Goal: Task Accomplishment & Management: Complete application form

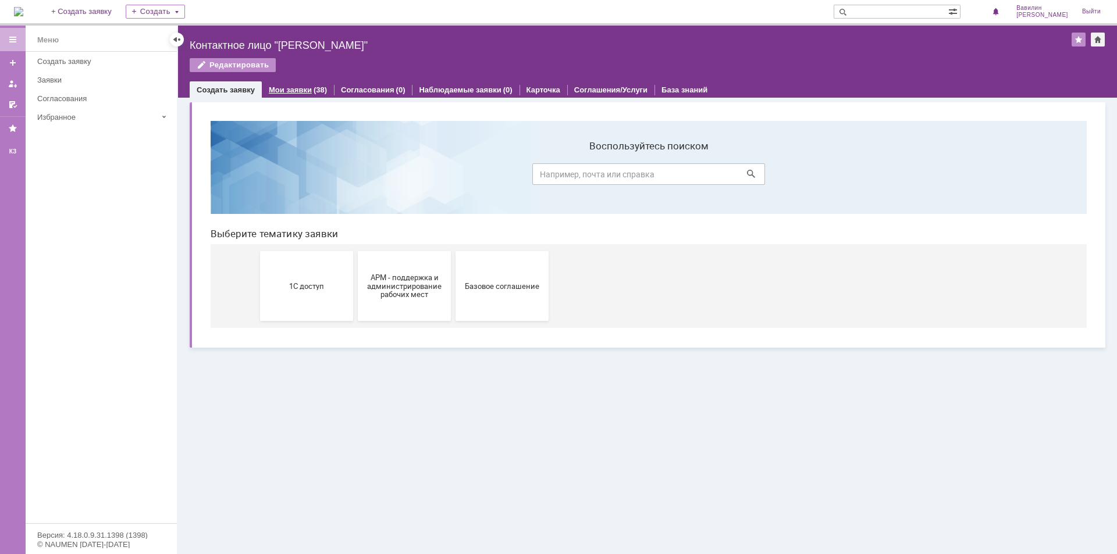
click at [301, 85] on div "Мои заявки (38)" at bounding box center [298, 89] width 72 height 17
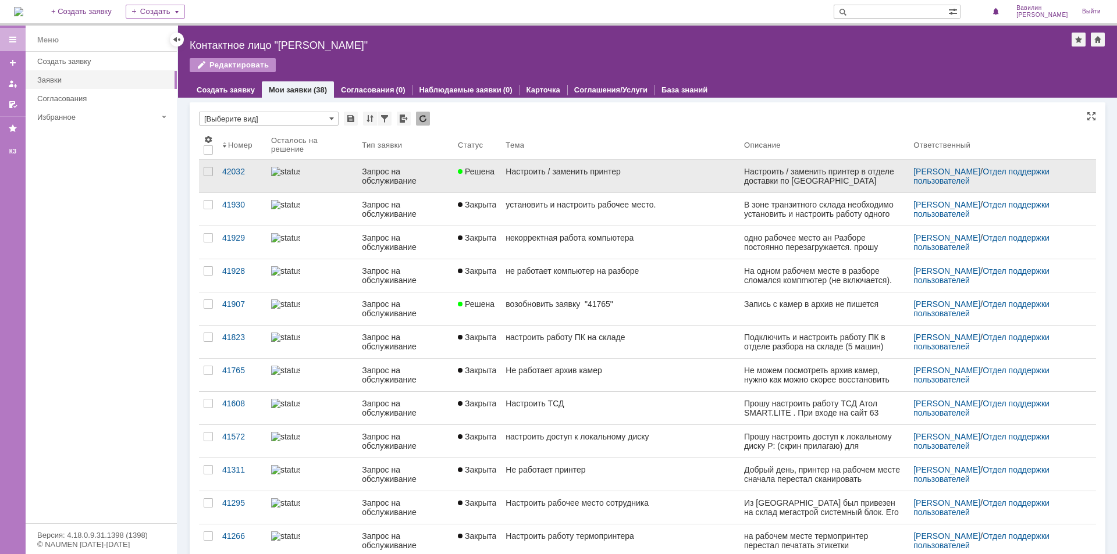
click at [320, 175] on div at bounding box center [311, 171] width 81 height 9
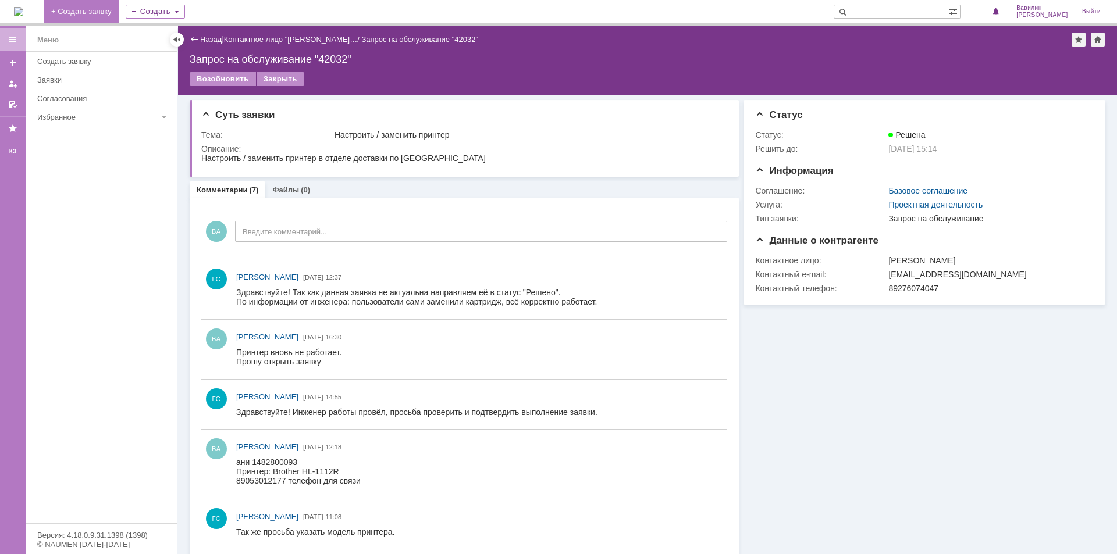
click at [90, 9] on link "+ Создать заявку" at bounding box center [81, 11] width 74 height 23
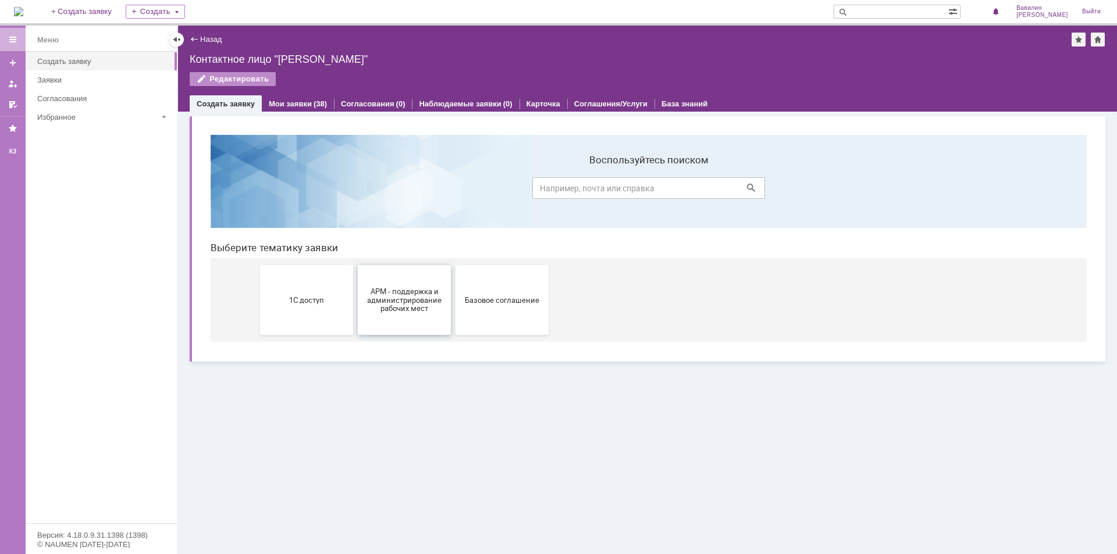
click at [446, 308] on span "АРМ - поддержка и администрирование рабочих мест" at bounding box center [404, 300] width 86 height 26
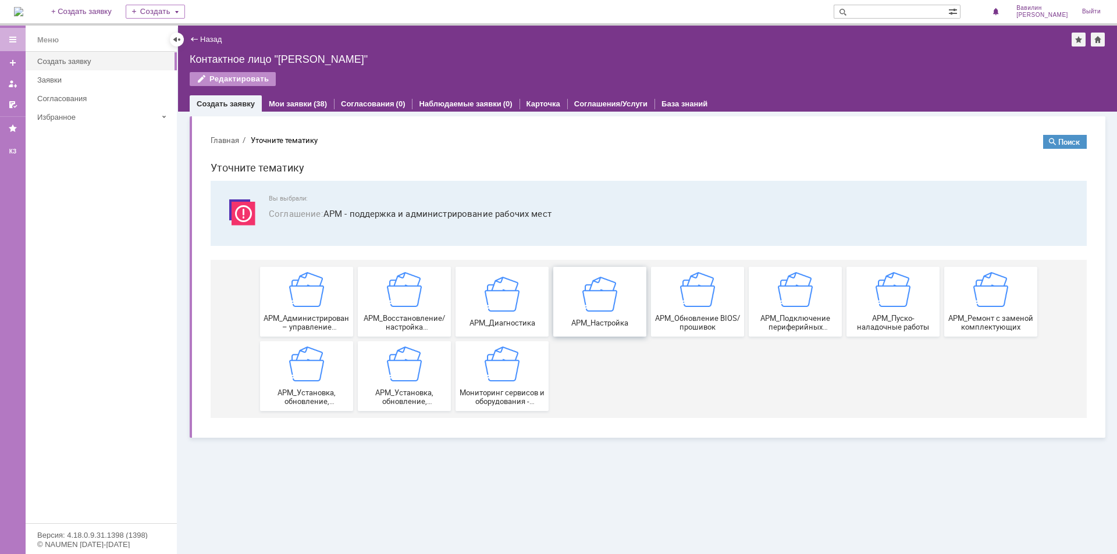
click at [596, 306] on img at bounding box center [599, 293] width 35 height 35
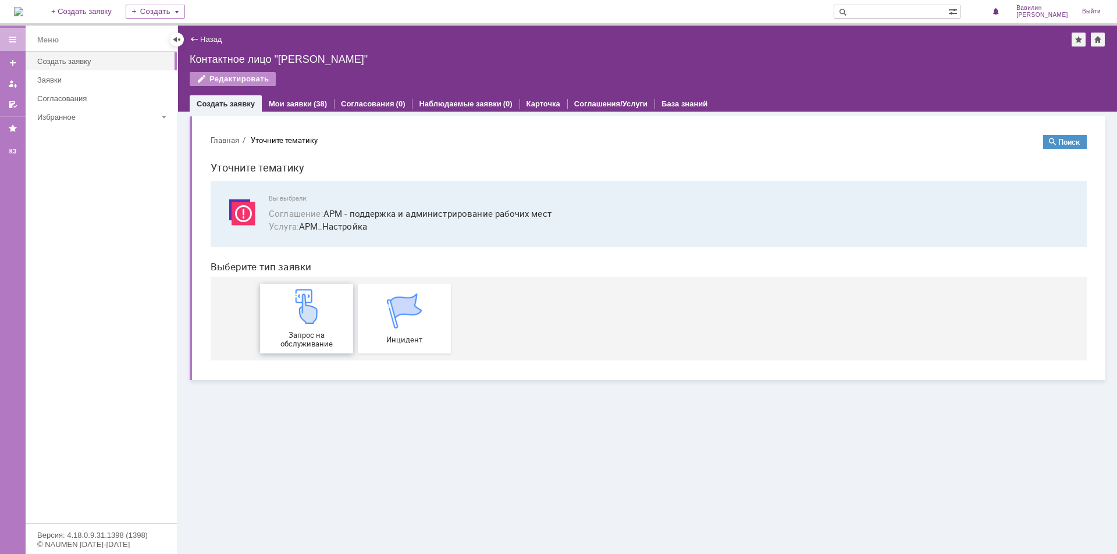
click at [318, 325] on div "Запрос на обслуживание" at bounding box center [306, 318] width 86 height 59
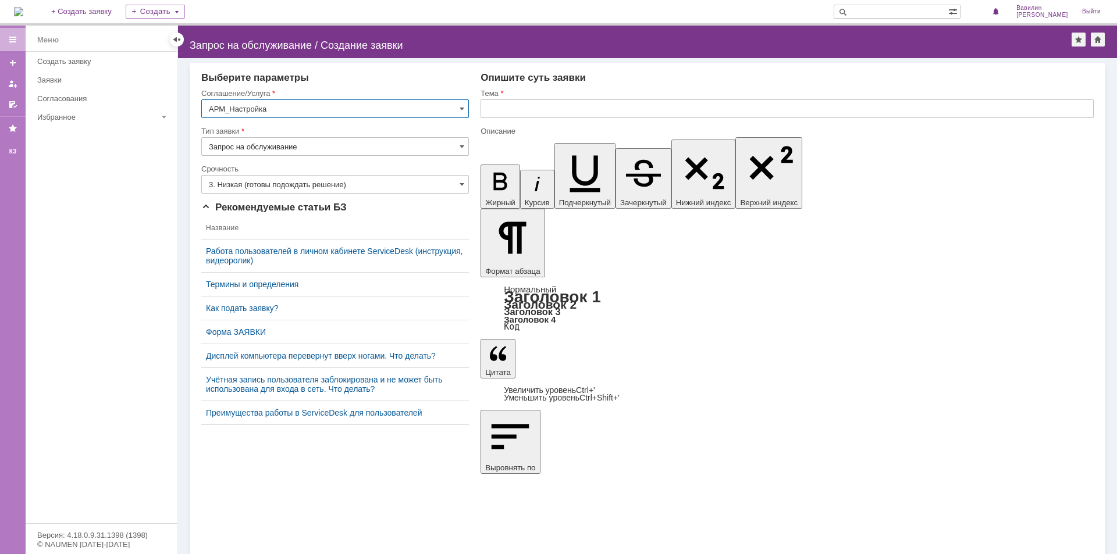
click at [284, 184] on input "3. Низкая (готовы подождать решение)" at bounding box center [335, 184] width 268 height 19
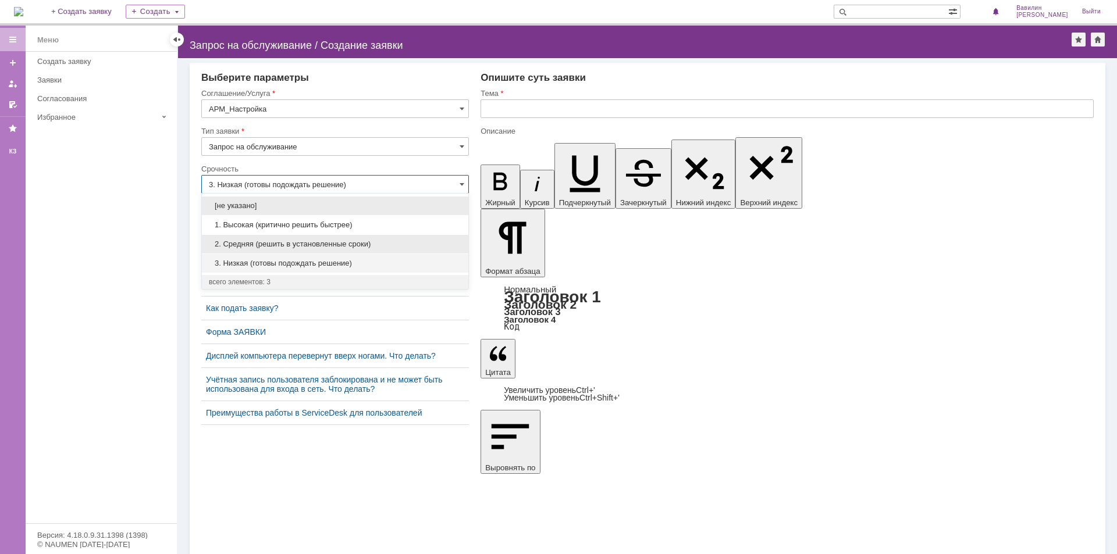
click at [286, 247] on span "2. Средняя (решить в установленные сроки)" at bounding box center [335, 244] width 252 height 9
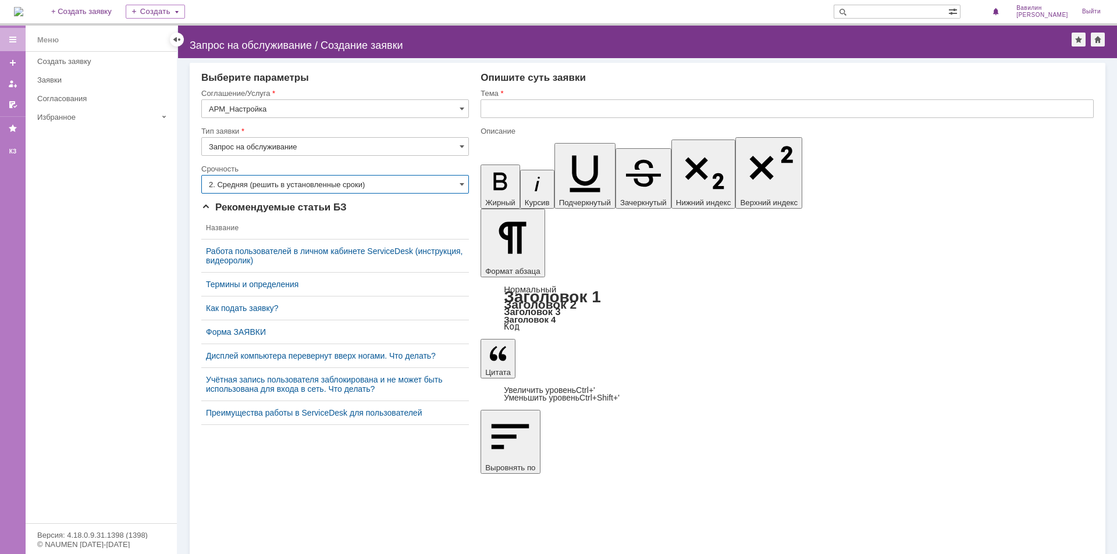
type input "2. Средняя (решить в установленные сроки)"
click at [511, 98] on div "Тема" at bounding box center [786, 93] width 613 height 11
click at [518, 105] on input "text" at bounding box center [786, 108] width 613 height 19
type input "настроить доступ в интернет рабочего места"
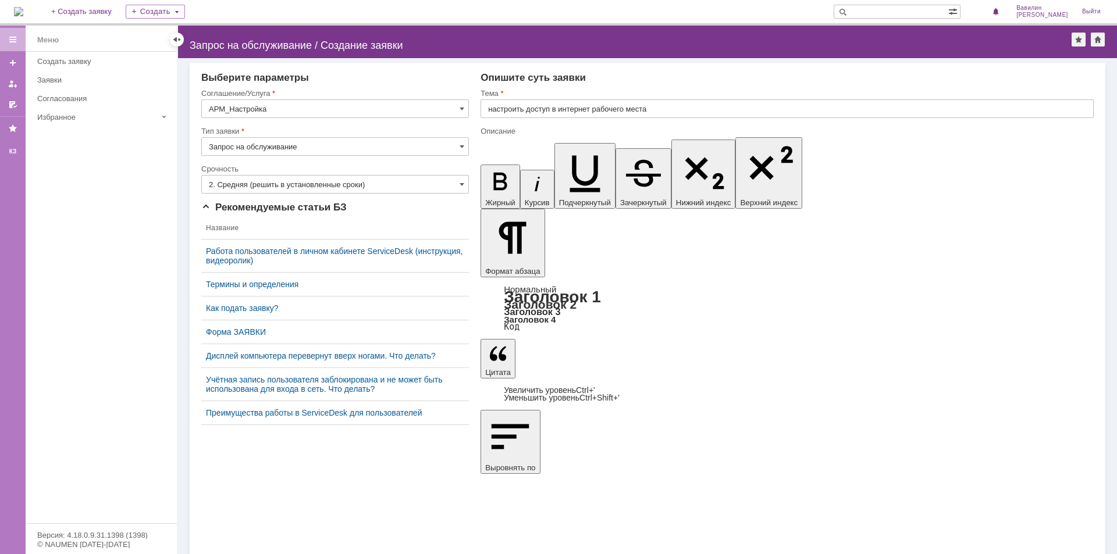
click at [580, 109] on input "настроить доступ в интернет рабочего места" at bounding box center [786, 108] width 613 height 19
click at [591, 110] on input "настроить доступ в интернет рабочего места" at bounding box center [786, 108] width 613 height 19
type input "настроить доступ в интернет у рабочего места"
